Goal: Task Accomplishment & Management: Complete application form

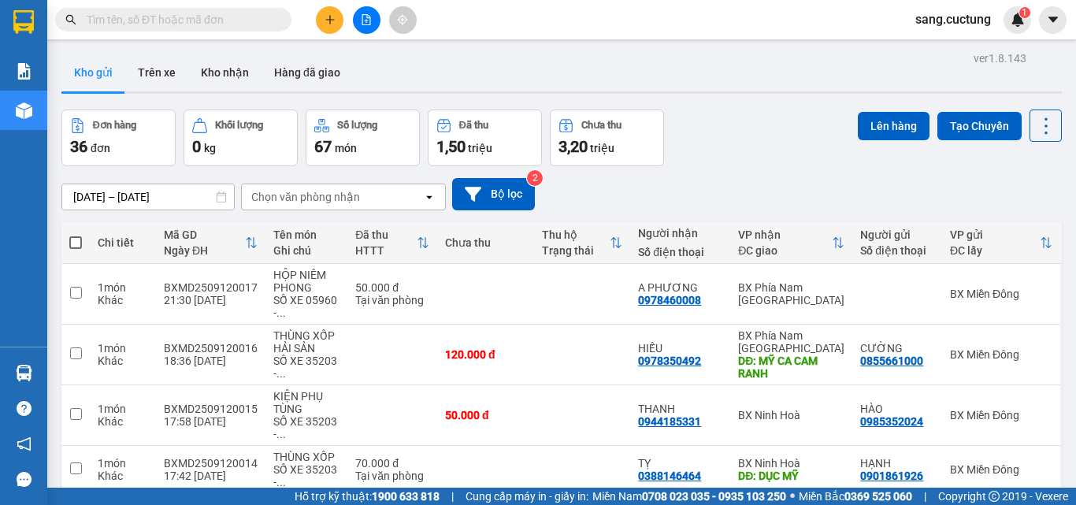
click at [398, 65] on div "Kho gửi Trên xe Kho nhận Hàng đã giao" at bounding box center [561, 75] width 1000 height 42
click at [97, 198] on input "[DATE] – [DATE]" at bounding box center [148, 196] width 172 height 25
click at [223, 198] on icon at bounding box center [221, 196] width 11 height 11
click at [91, 194] on input "[DATE] – [DATE]" at bounding box center [148, 196] width 172 height 25
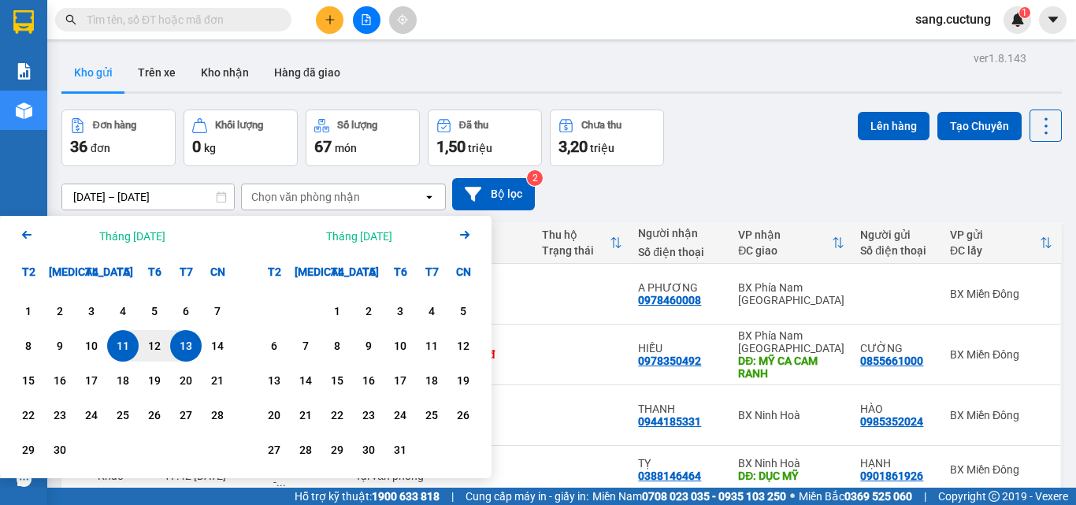
click at [29, 235] on icon "Previous month." at bounding box center [26, 235] width 9 height 8
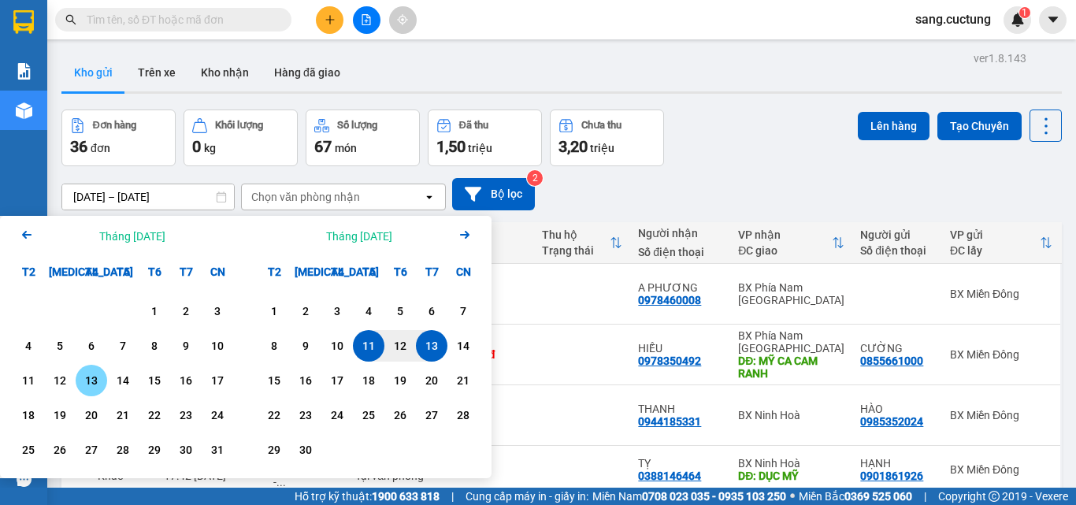
click at [89, 385] on div "13" at bounding box center [91, 380] width 22 height 19
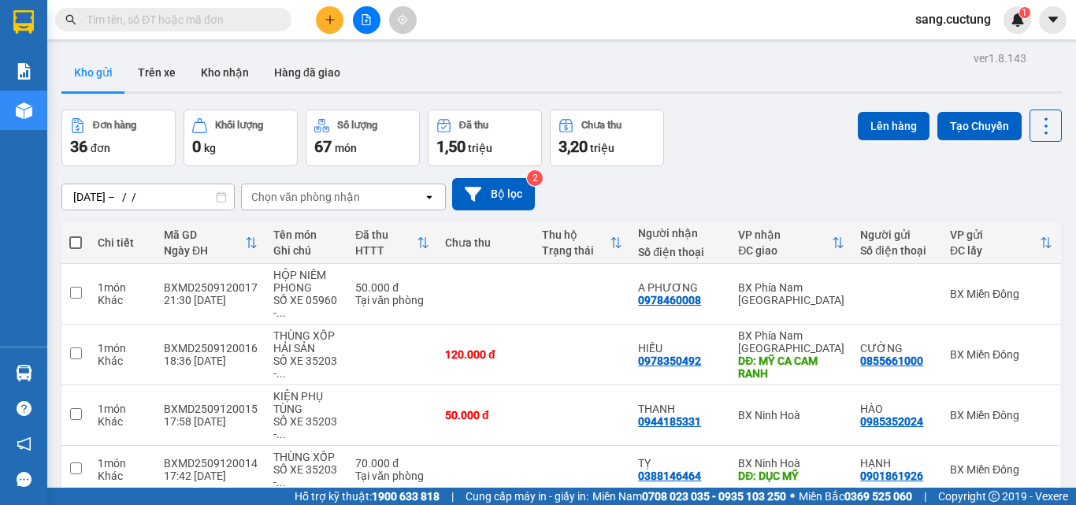
click at [221, 202] on icon at bounding box center [221, 196] width 9 height 11
click at [174, 198] on input "[DATE] – / /" at bounding box center [148, 196] width 172 height 25
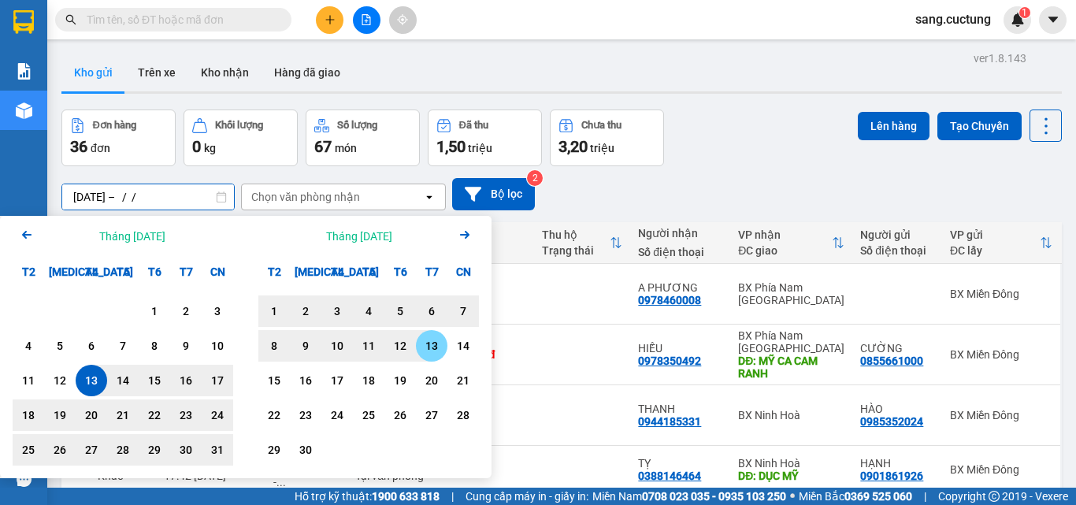
click at [431, 346] on div "13" at bounding box center [431, 345] width 22 height 19
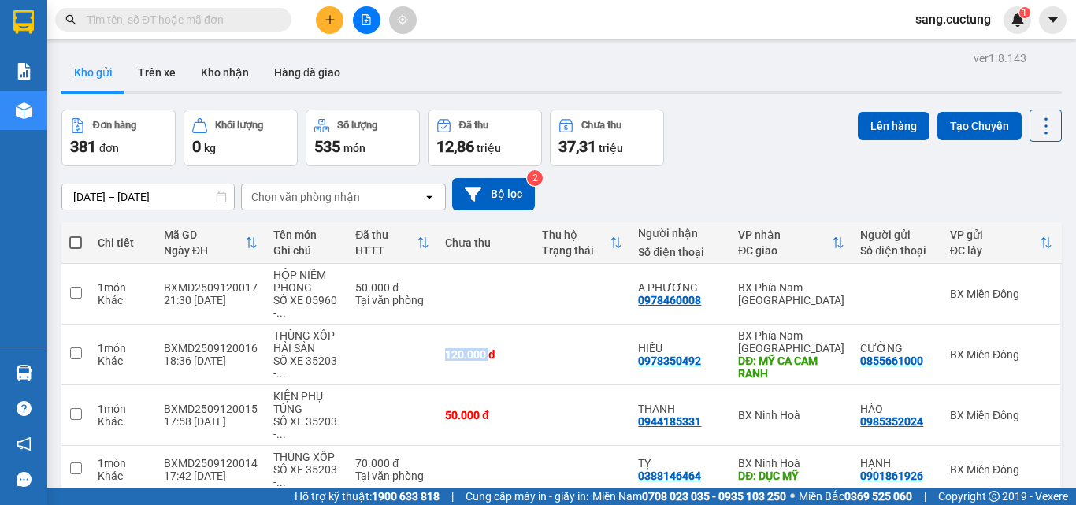
click at [169, 199] on input "[DATE] – [DATE]" at bounding box center [148, 196] width 172 height 25
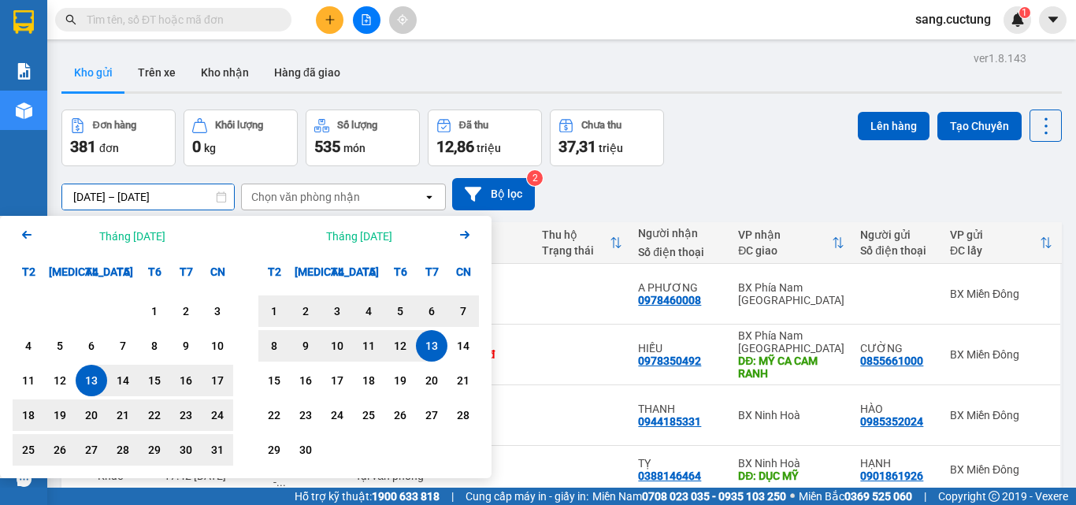
click at [169, 199] on input "[DATE] – [DATE]" at bounding box center [148, 196] width 172 height 25
click at [430, 348] on div "13" at bounding box center [431, 345] width 22 height 19
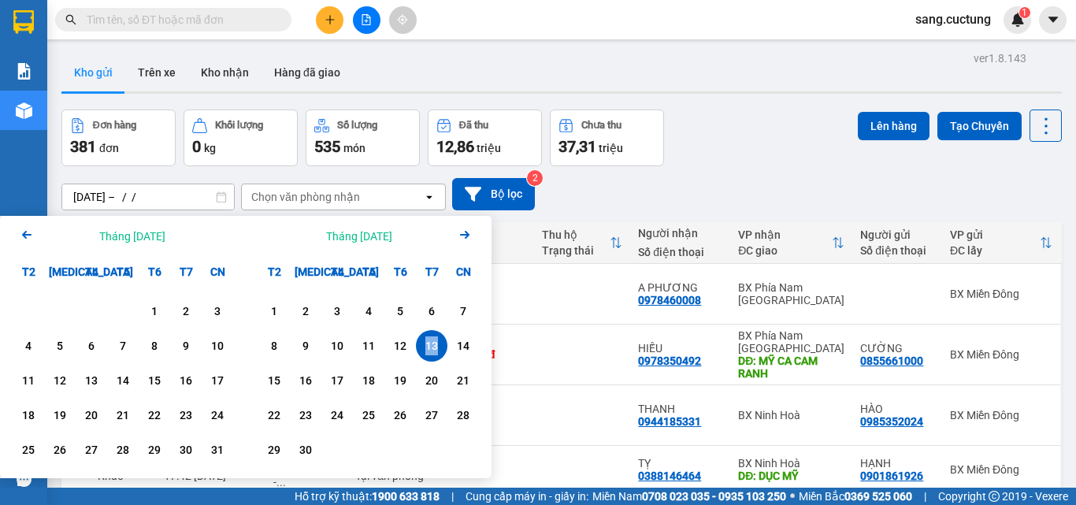
click at [430, 348] on div "13" at bounding box center [431, 345] width 22 height 19
type input "[DATE] – [DATE]"
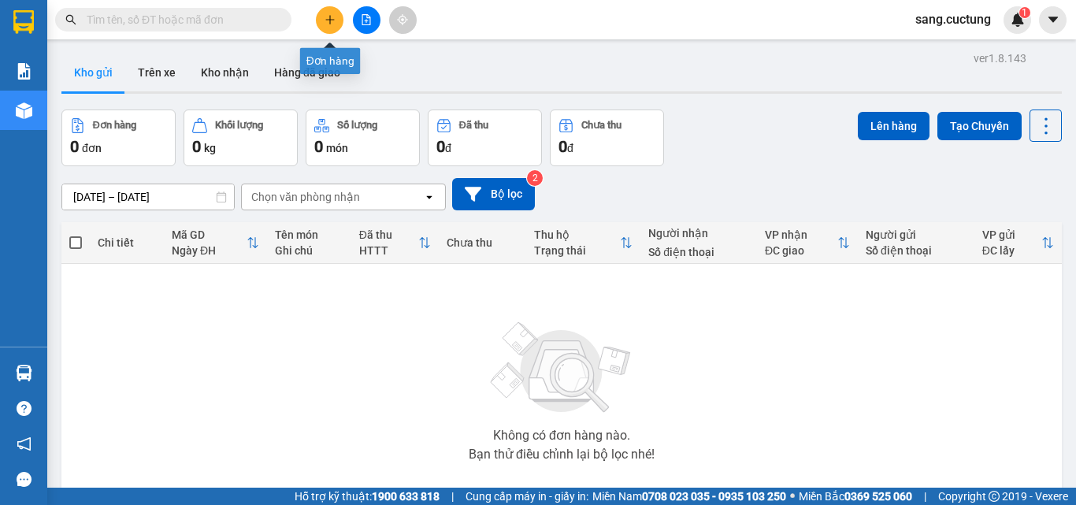
click at [327, 16] on icon "plus" at bounding box center [329, 19] width 11 height 11
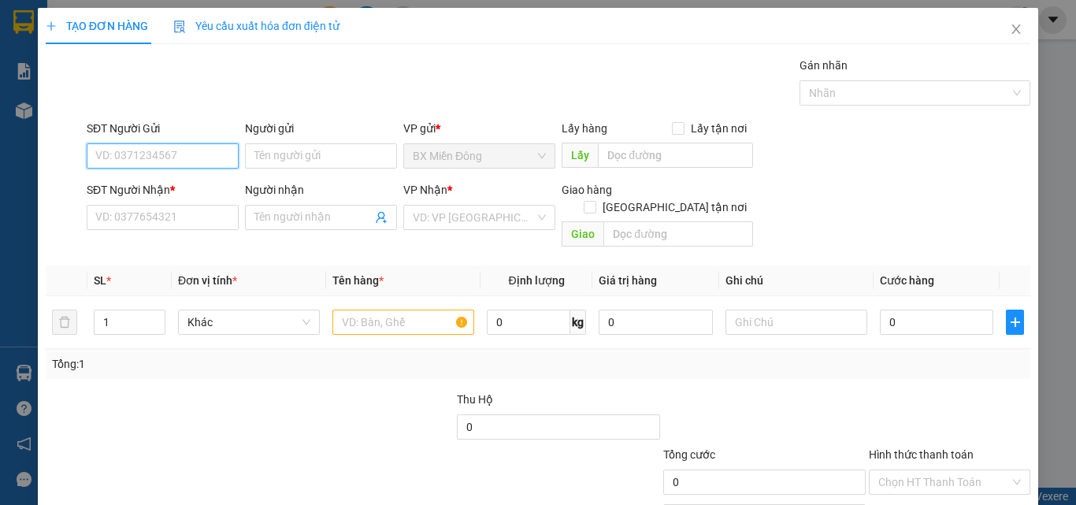
click at [181, 165] on input "SĐT Người Gửi" at bounding box center [163, 155] width 152 height 25
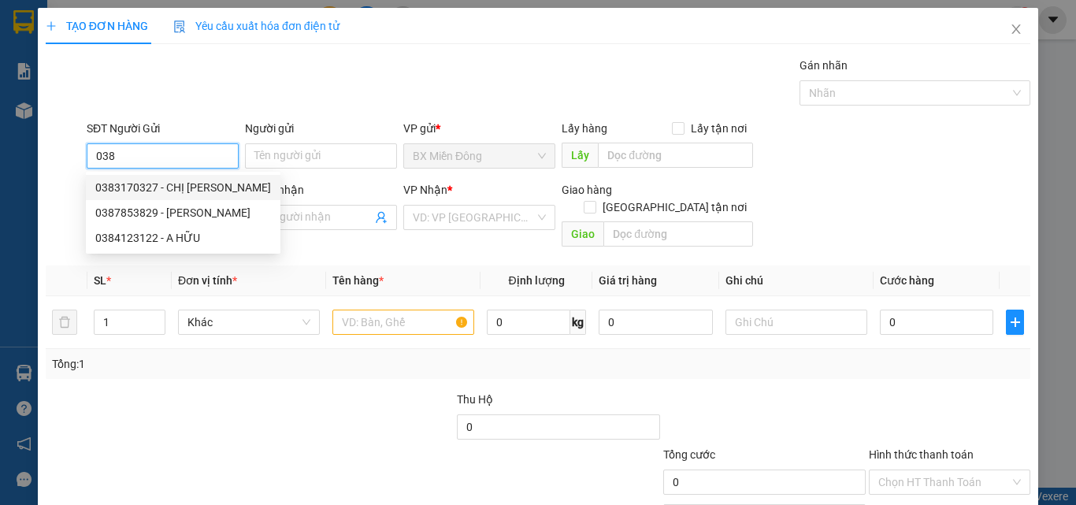
click at [191, 187] on div "0383170327 - CHỊ [PERSON_NAME]" at bounding box center [183, 187] width 176 height 17
type input "0383170327"
type input "CHỊ [PERSON_NAME]"
type input "0919859577"
type input "PHƯỚC"
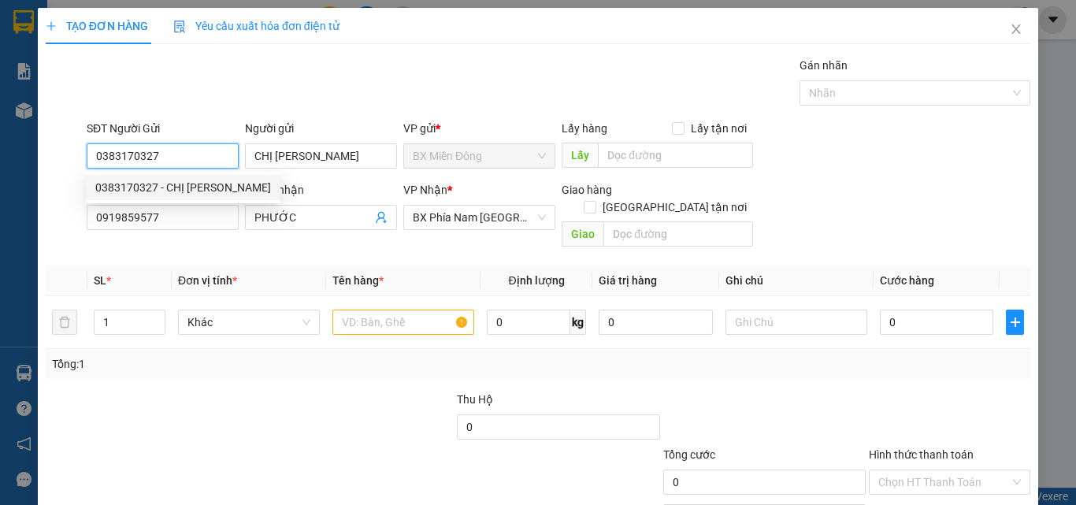
type input "120.000"
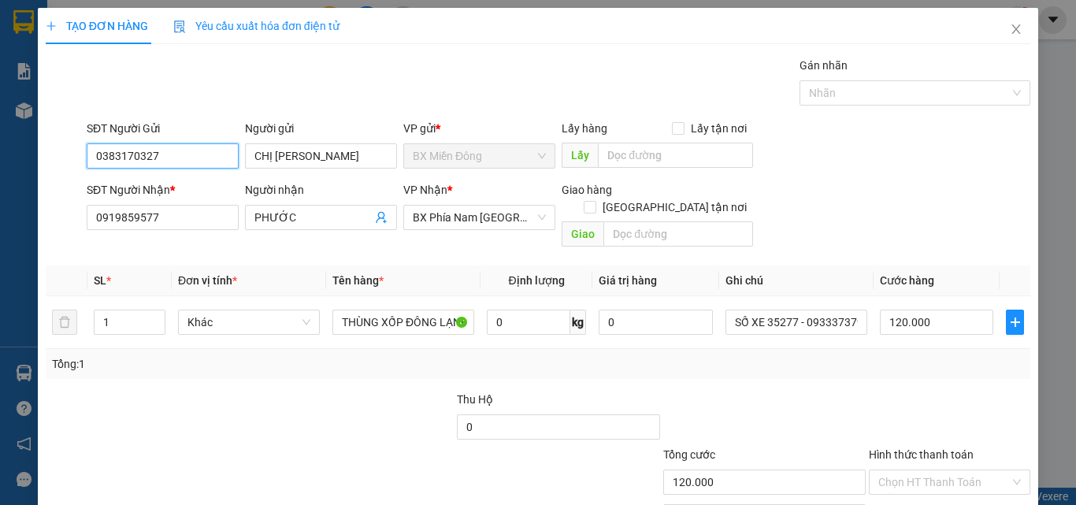
scroll to position [78, 0]
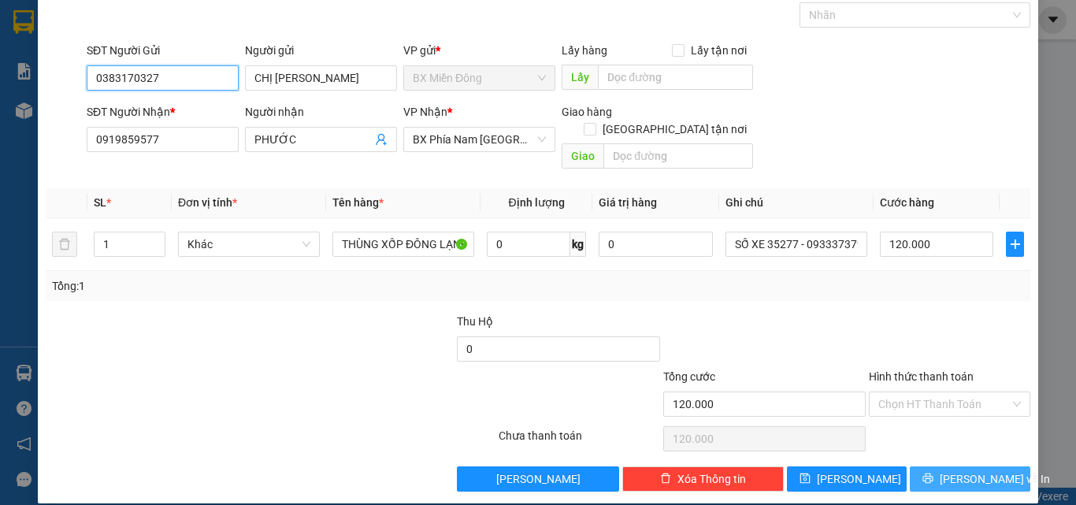
type input "0383170327"
click at [942, 466] on button "[PERSON_NAME] và In" at bounding box center [969, 478] width 120 height 25
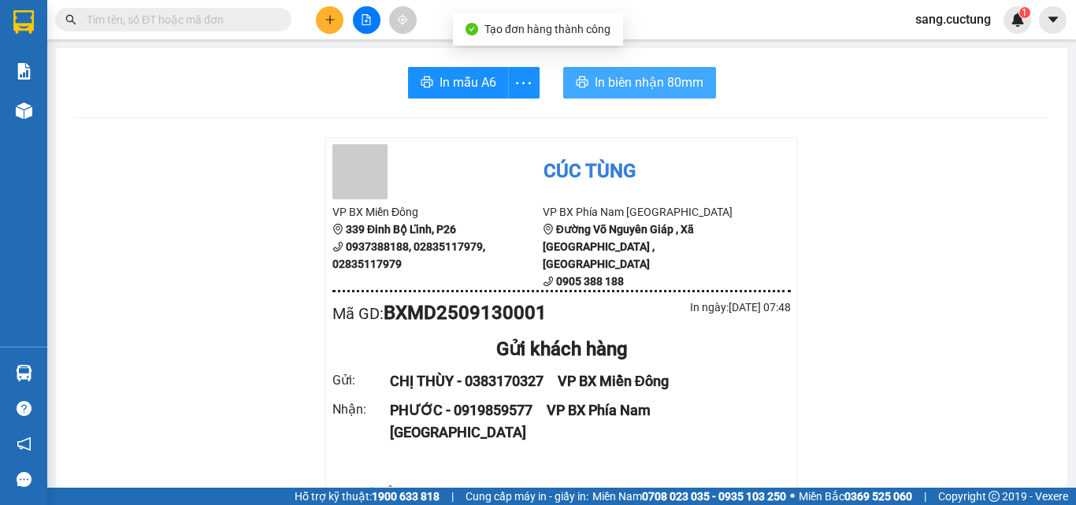
click at [607, 76] on span "In biên nhận 80mm" at bounding box center [649, 82] width 109 height 20
